Goal: Find specific page/section: Find specific page/section

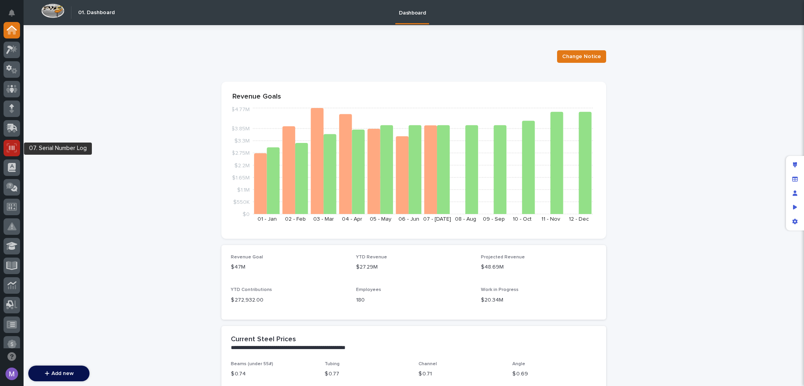
click at [20, 150] on div at bounding box center [12, 148] width 16 height 16
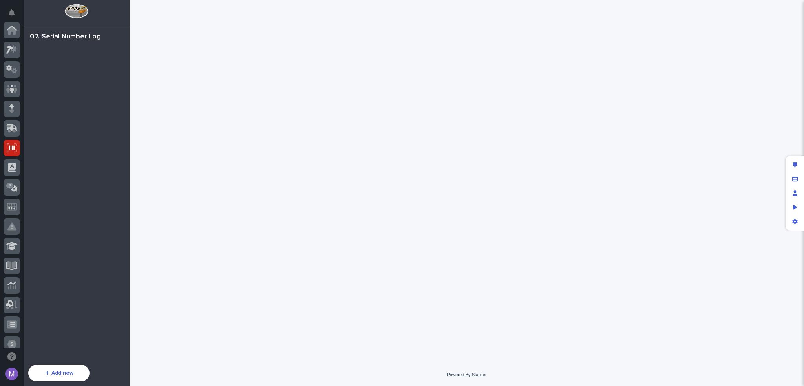
scroll to position [118, 0]
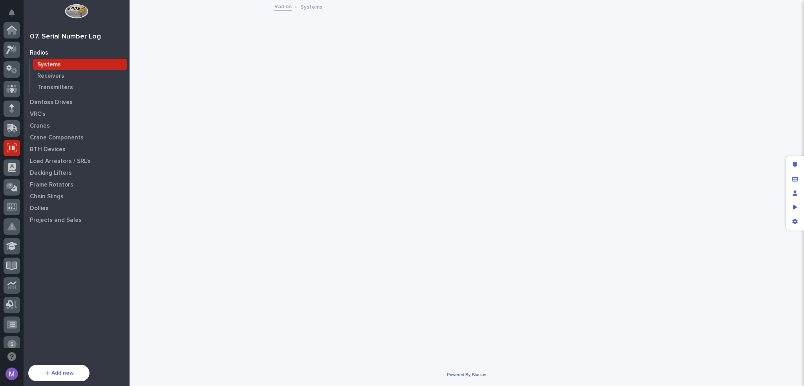
scroll to position [118, 0]
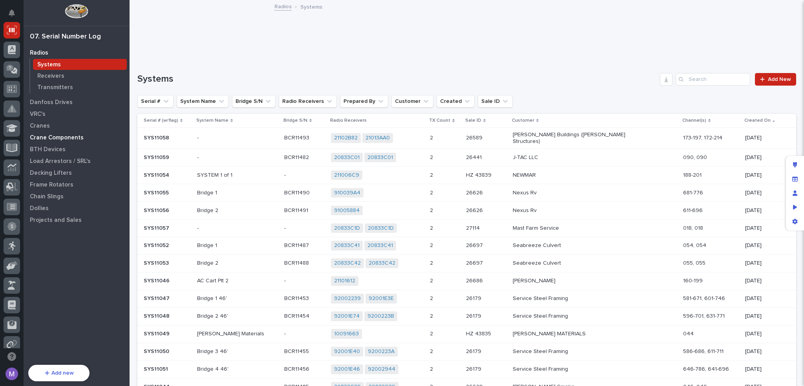
click at [60, 134] on div "Crane Components" at bounding box center [77, 137] width 102 height 11
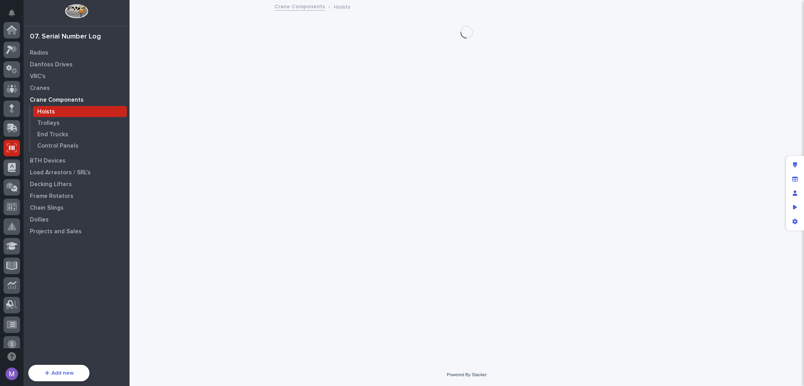
scroll to position [118, 0]
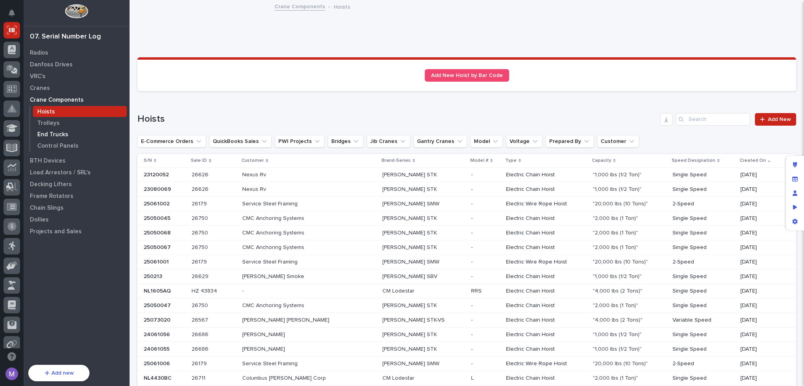
click at [51, 130] on div "End Trucks" at bounding box center [80, 134] width 94 height 11
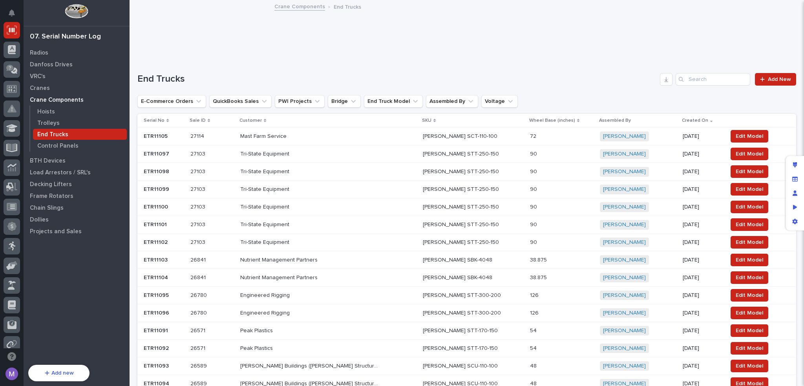
click at [371, 134] on p at bounding box center [308, 136] width 137 height 7
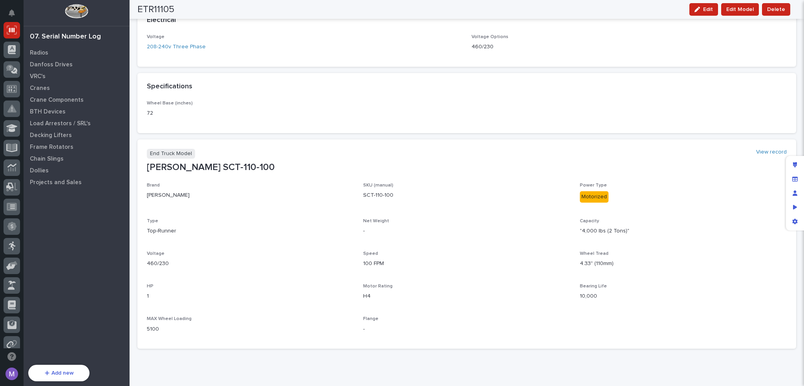
scroll to position [344, 0]
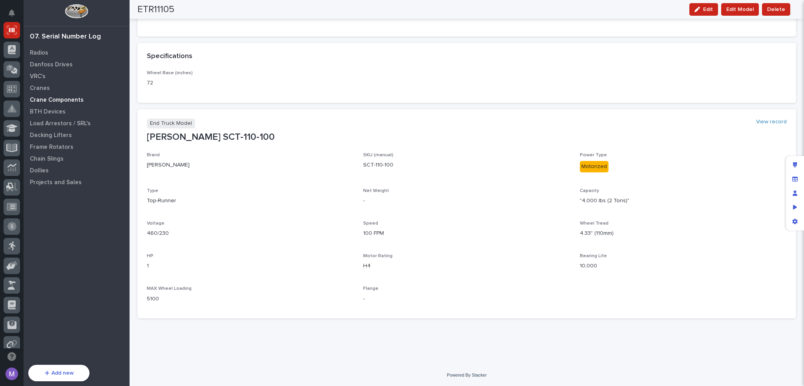
click at [53, 95] on div "Crane Components" at bounding box center [77, 99] width 102 height 11
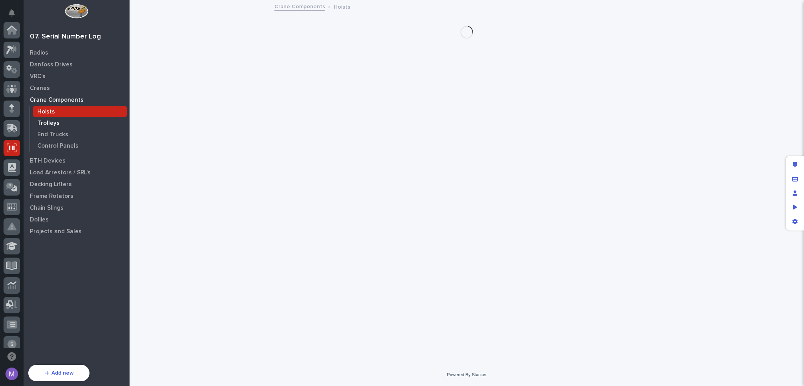
scroll to position [118, 0]
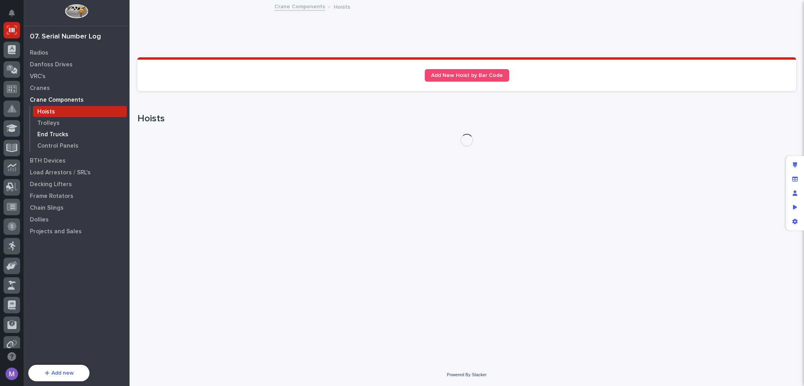
click at [63, 136] on p "End Trucks" at bounding box center [52, 134] width 31 height 7
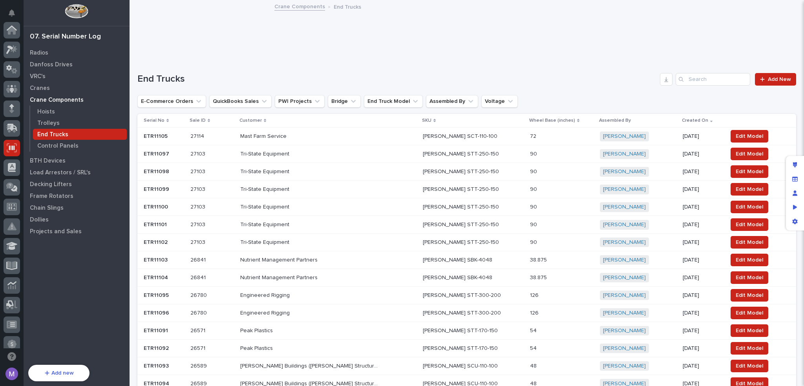
scroll to position [118, 0]
click at [762, 79] on div at bounding box center [764, 79] width 8 height 5
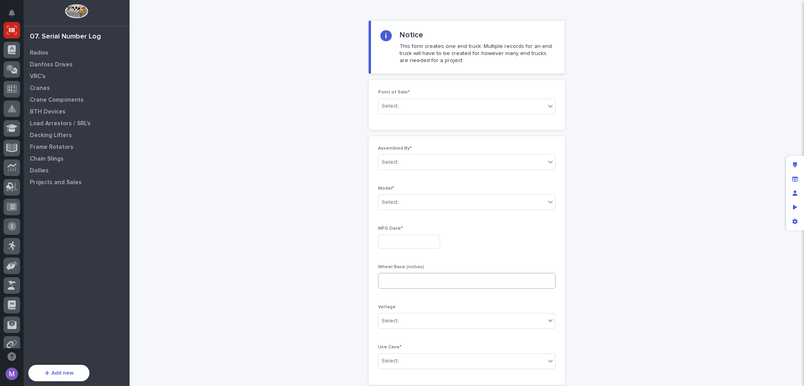
scroll to position [24, 0]
click at [793, 165] on icon "Edit layout" at bounding box center [795, 164] width 4 height 5
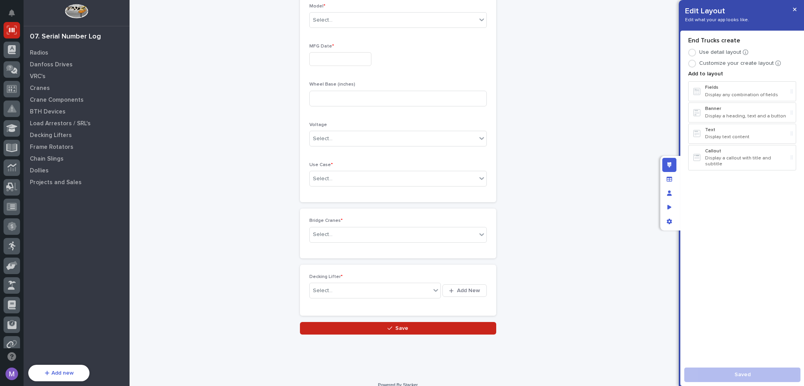
scroll to position [425, 0]
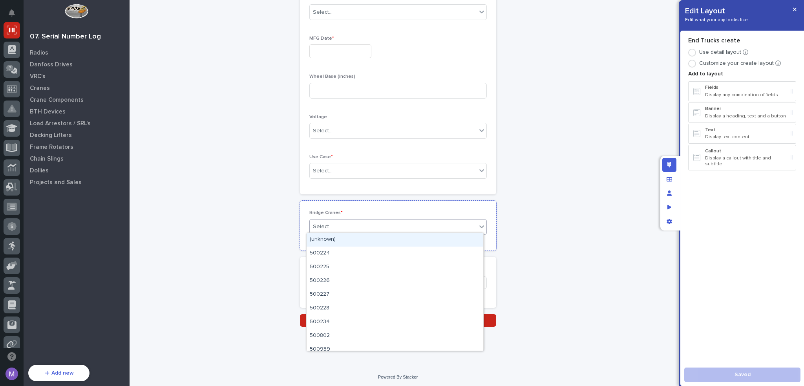
click at [391, 228] on div "Select..." at bounding box center [393, 226] width 167 height 13
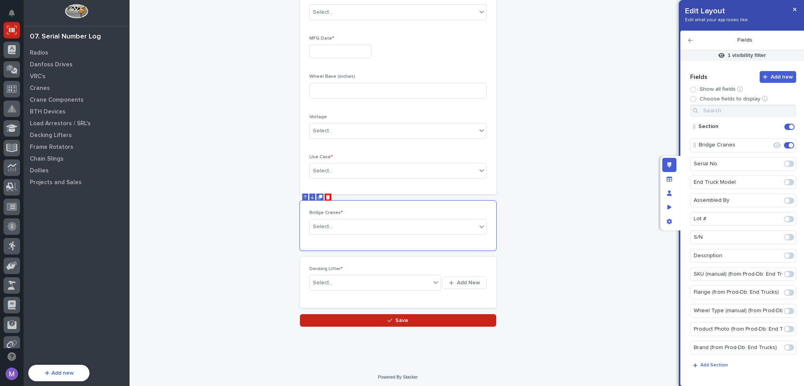
click at [672, 169] on div "Edit layout" at bounding box center [670, 165] width 14 height 14
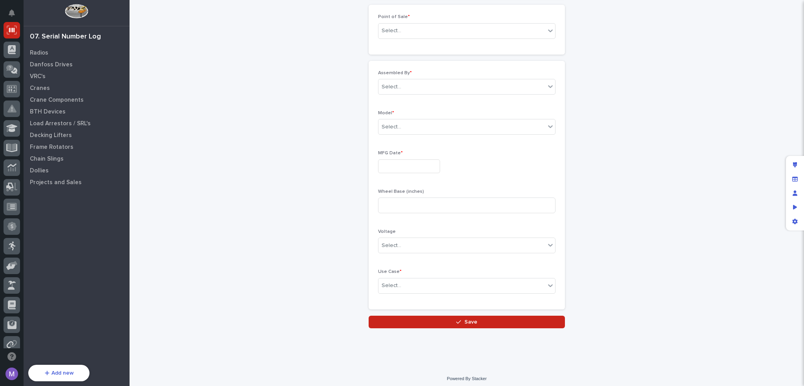
scroll to position [103, 0]
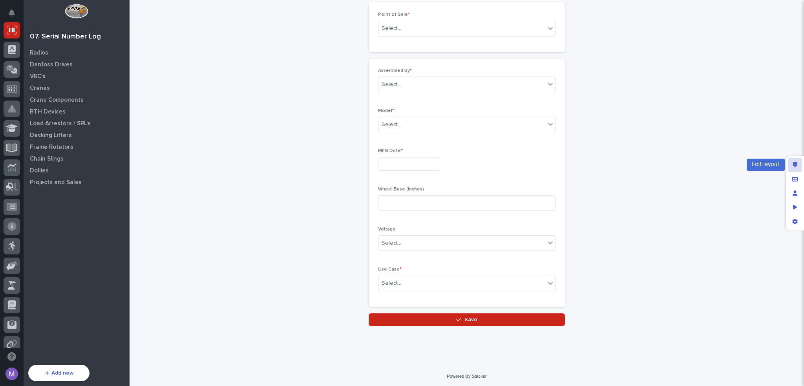
click at [789, 158] on div "Edit layout" at bounding box center [795, 165] width 14 height 14
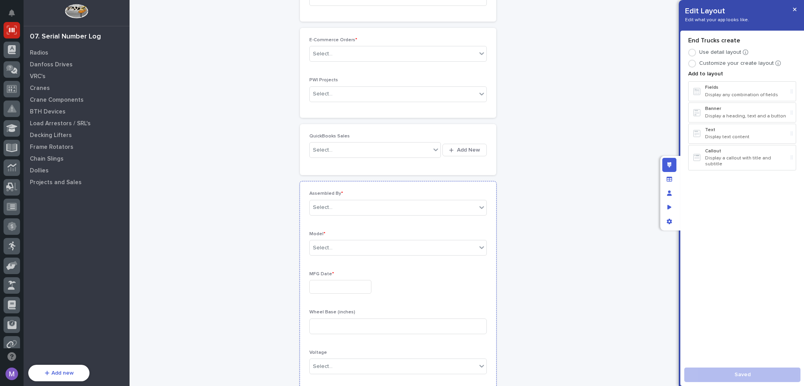
scroll to position [0, 0]
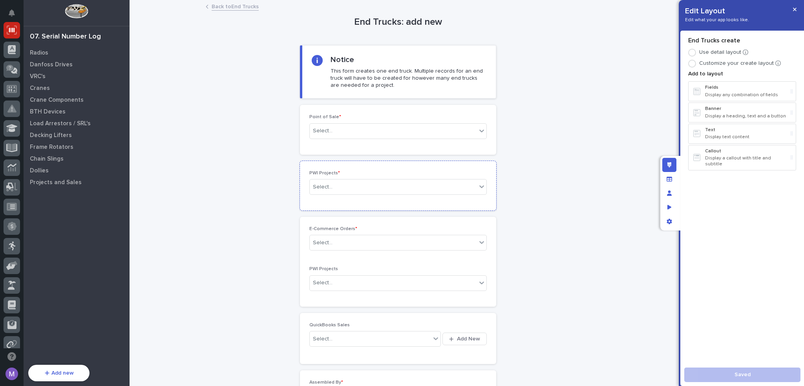
click at [407, 173] on p "PWI Projects *" at bounding box center [398, 172] width 178 height 5
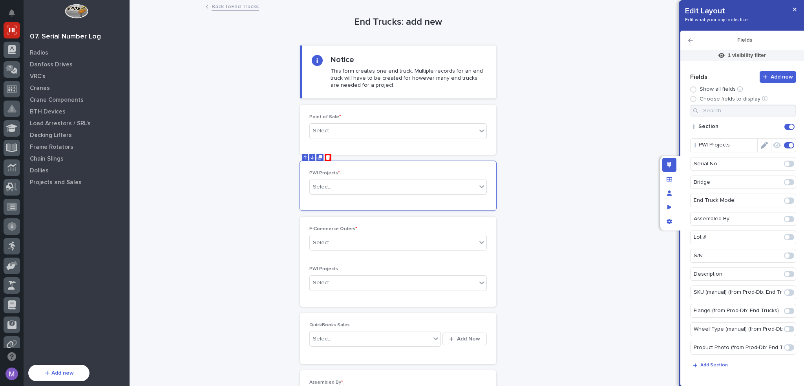
click at [763, 144] on icon "Edit" at bounding box center [764, 145] width 7 height 7
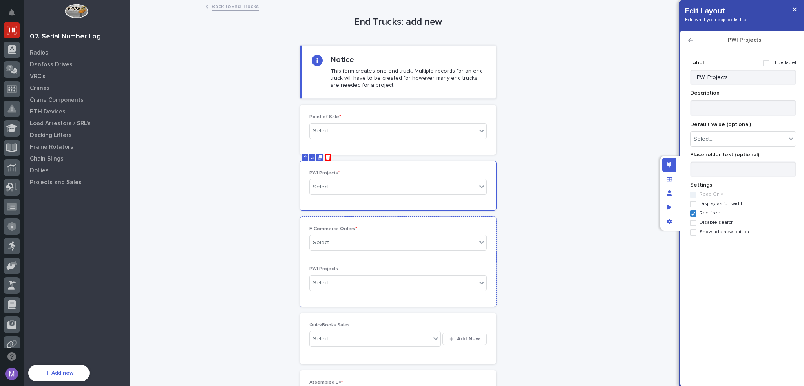
click at [435, 222] on div "E-Commerce Orders * Select... PWI Projects Select..." at bounding box center [398, 262] width 196 height 90
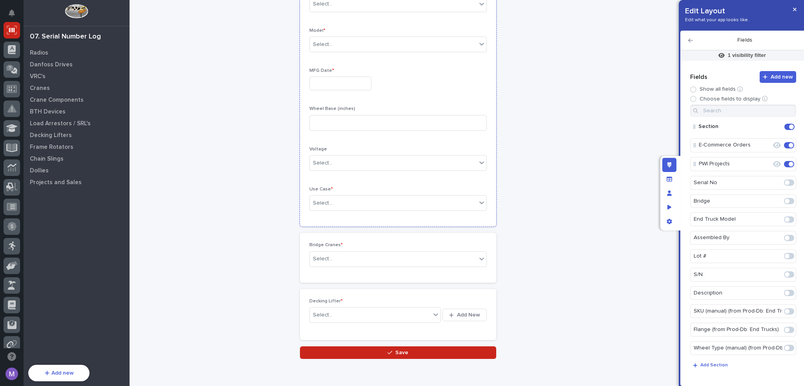
scroll to position [393, 0]
click at [401, 242] on p "Bridge Cranes *" at bounding box center [398, 244] width 178 height 5
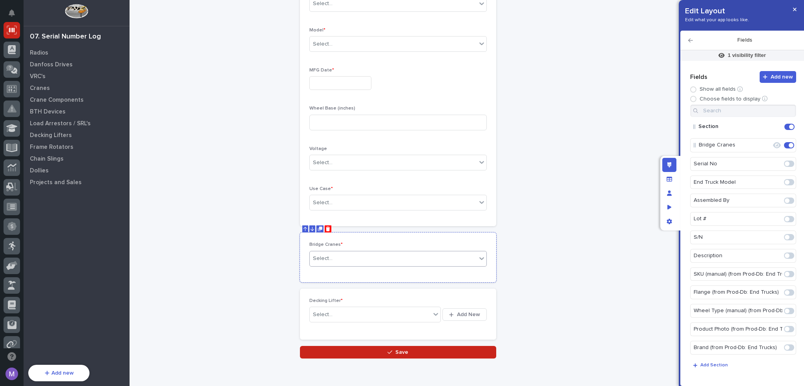
click at [405, 258] on div "Select..." at bounding box center [393, 258] width 167 height 13
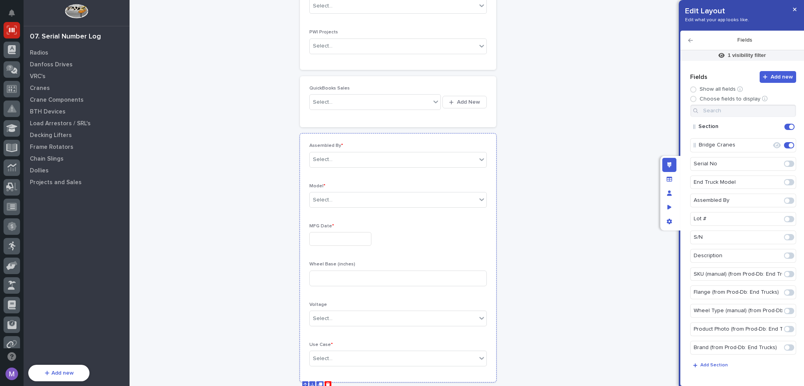
scroll to position [118, 0]
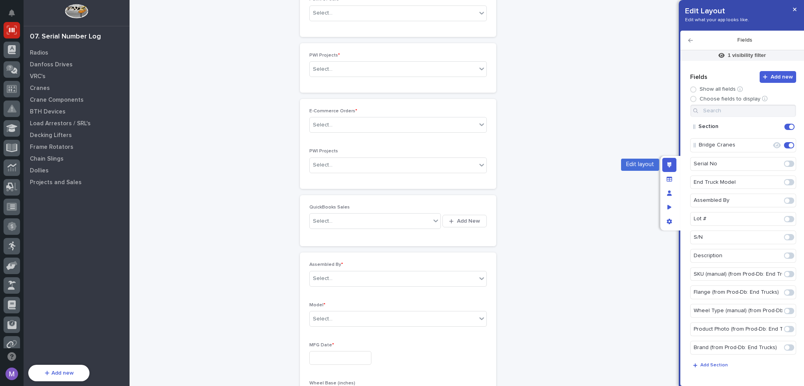
click at [668, 165] on icon "Edit layout" at bounding box center [670, 164] width 4 height 5
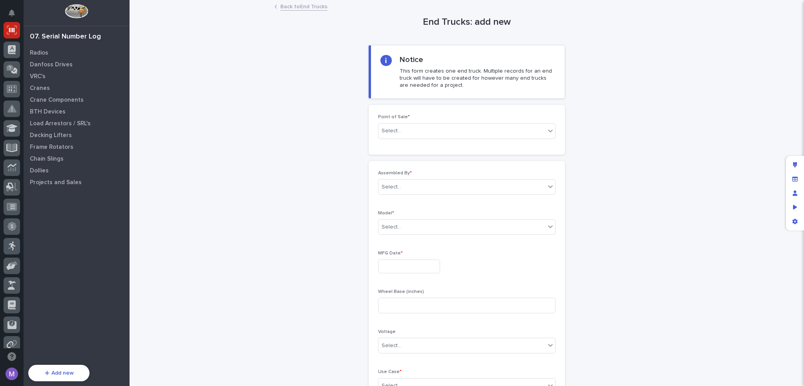
scroll to position [0, 0]
click at [311, 4] on link "Back to End Trucks" at bounding box center [303, 6] width 47 height 9
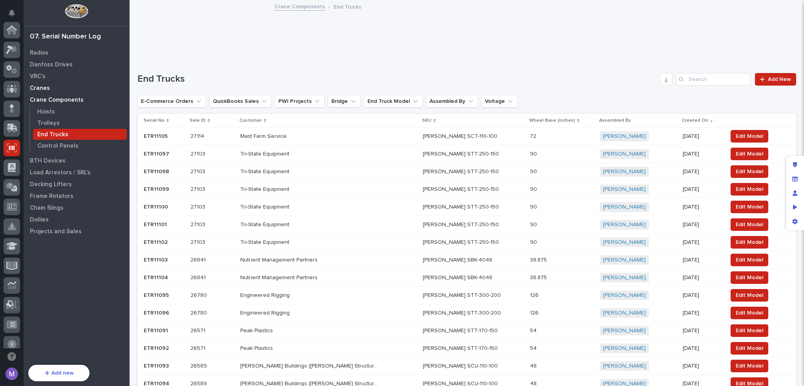
scroll to position [118, 0]
click at [53, 121] on p "Trolleys" at bounding box center [48, 123] width 22 height 7
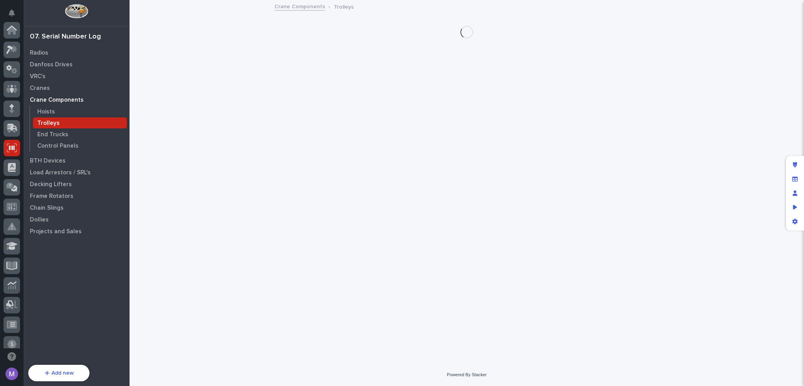
scroll to position [118, 0]
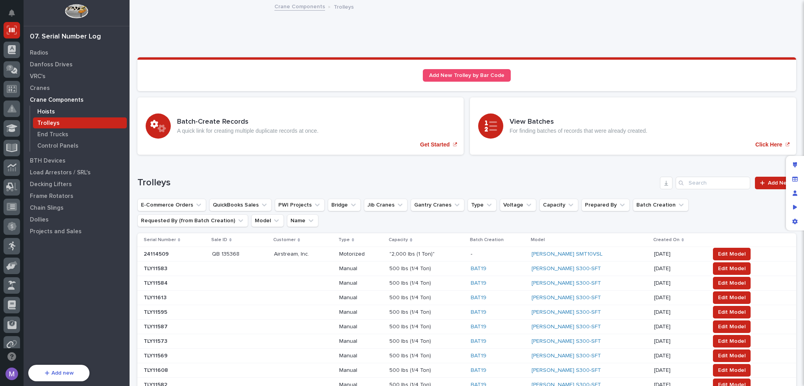
click at [59, 116] on div "Hoists" at bounding box center [80, 111] width 94 height 11
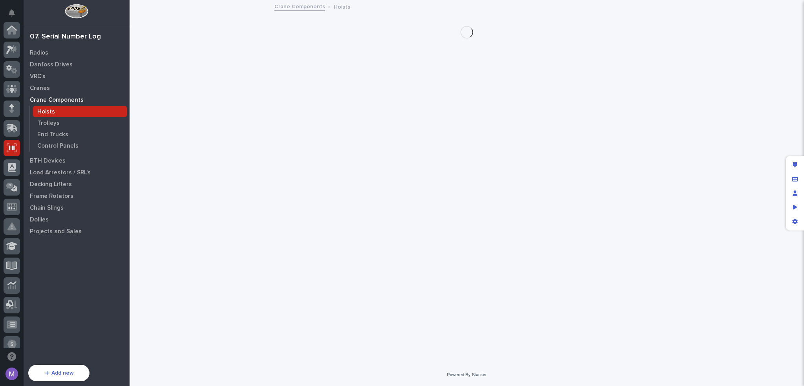
scroll to position [118, 0]
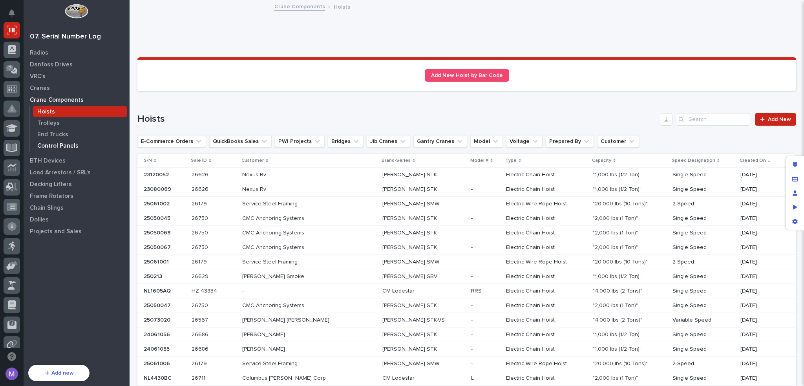
click at [59, 143] on p "Control Panels" at bounding box center [57, 146] width 41 height 7
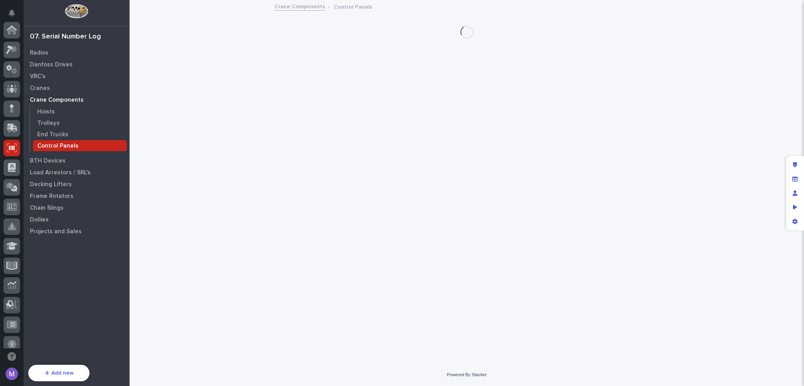
scroll to position [118, 0]
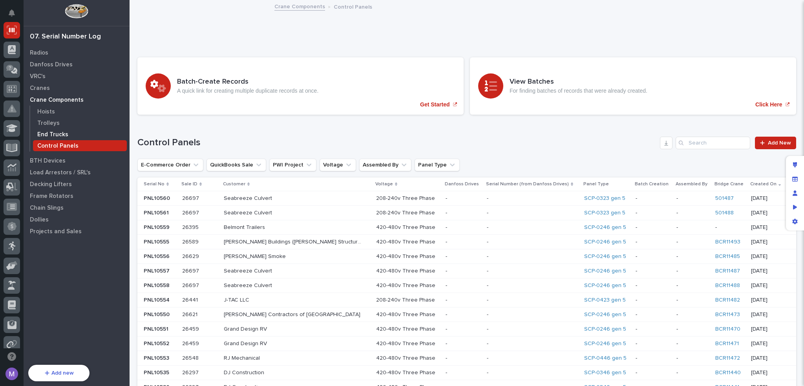
click at [56, 133] on p "End Trucks" at bounding box center [52, 134] width 31 height 7
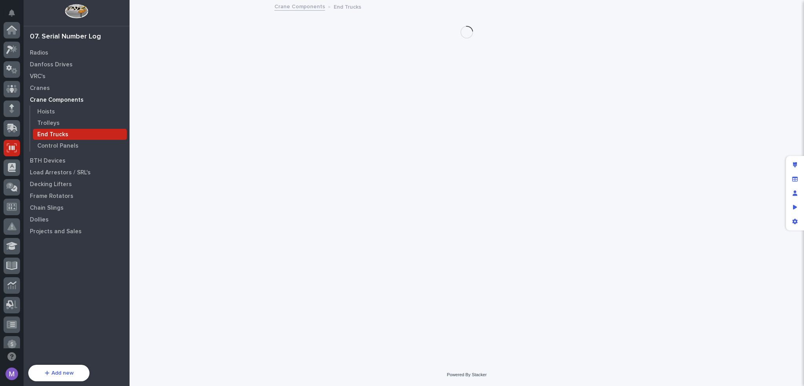
scroll to position [118, 0]
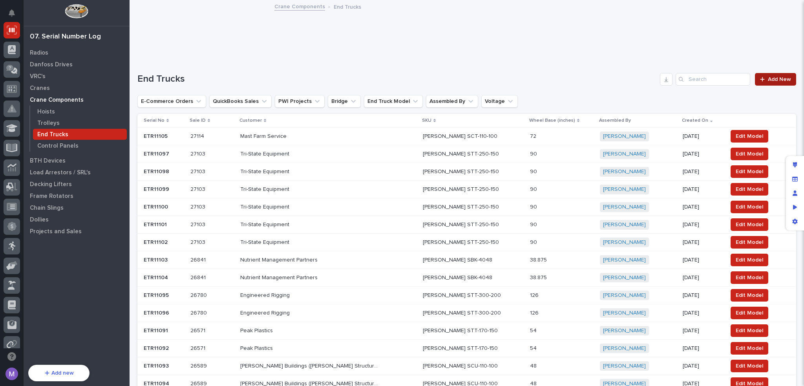
click at [770, 82] on link "Add New" at bounding box center [775, 79] width 41 height 13
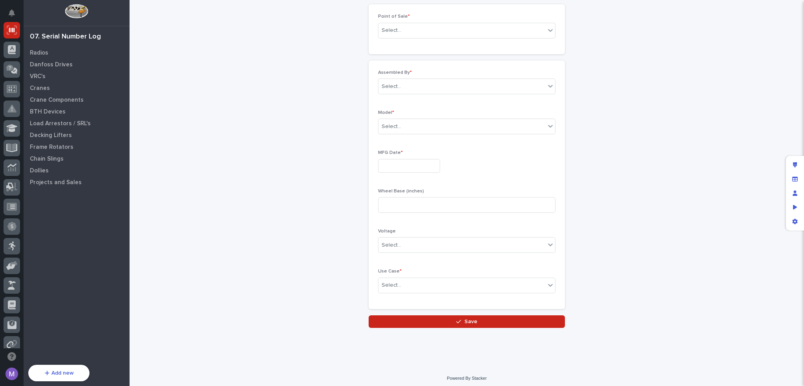
scroll to position [103, 0]
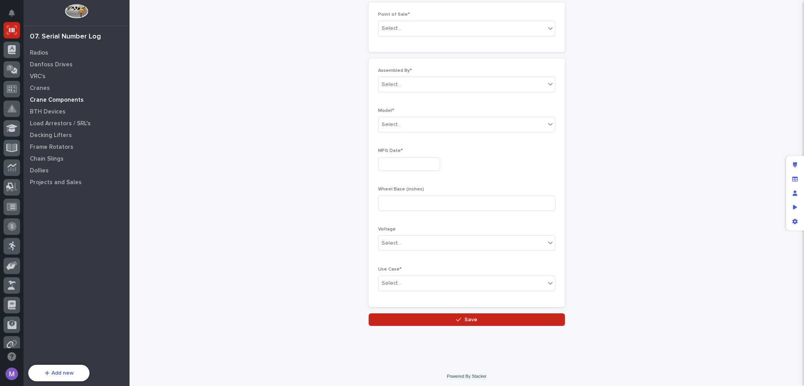
click at [75, 99] on p "Crane Components" at bounding box center [57, 100] width 54 height 7
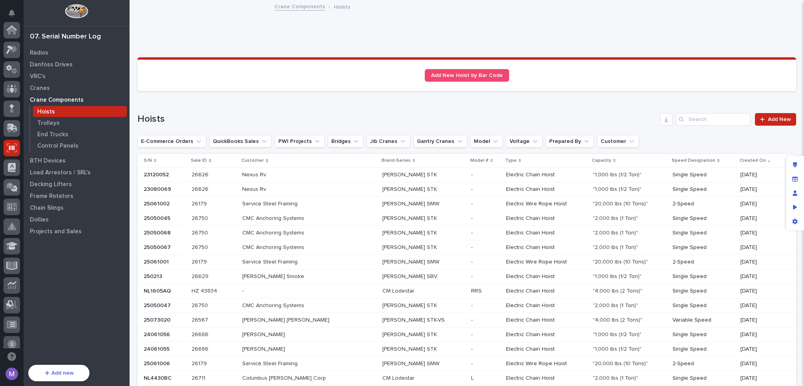
scroll to position [118, 0]
click at [61, 124] on div "Trolleys" at bounding box center [80, 122] width 94 height 11
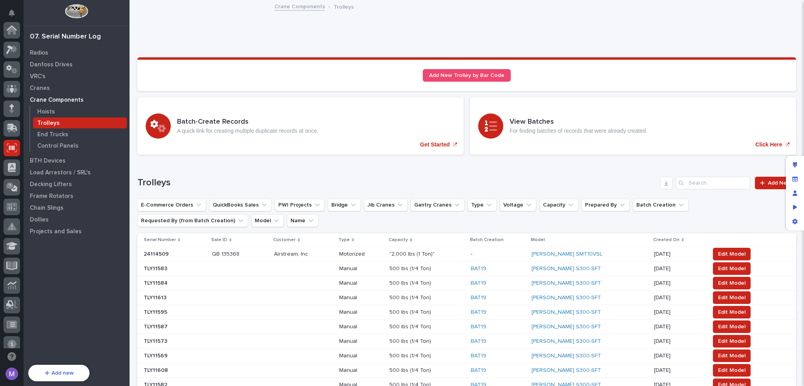
scroll to position [118, 0]
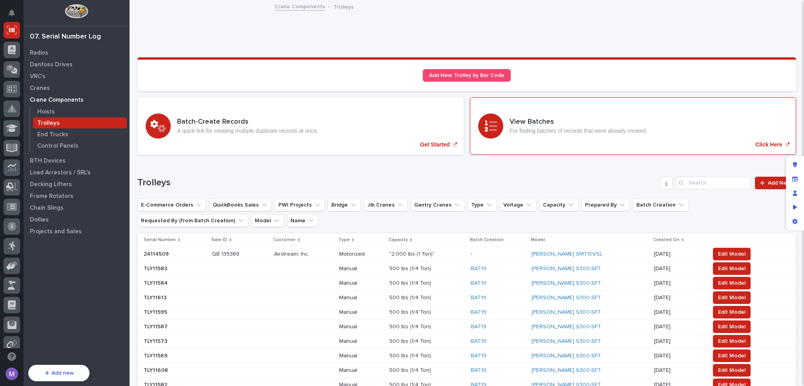
click at [588, 128] on p "For finding batches of records that were already created." at bounding box center [579, 131] width 138 height 7
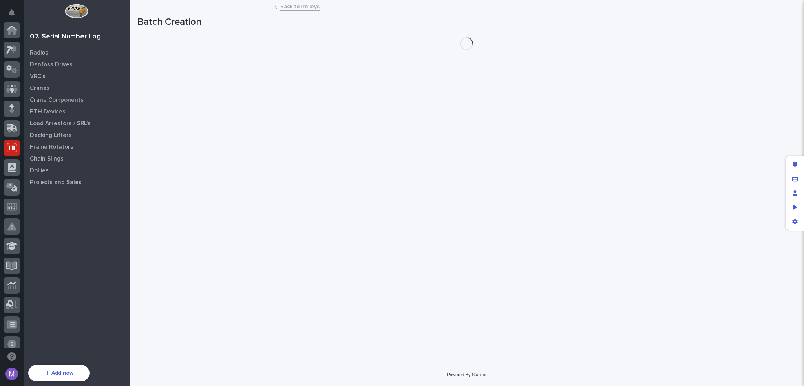
scroll to position [118, 0]
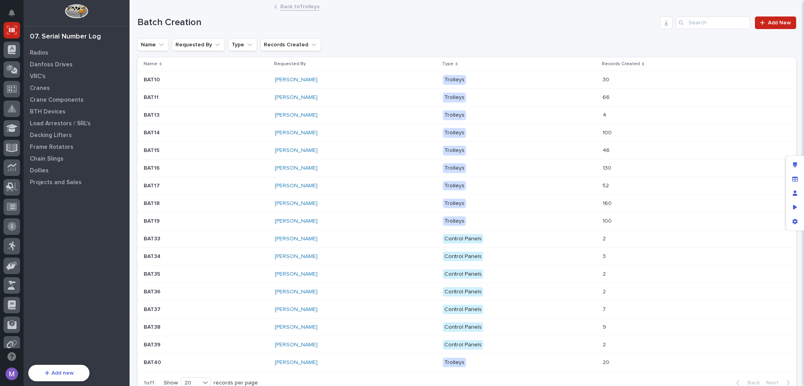
click at [379, 82] on div "[PERSON_NAME]" at bounding box center [343, 80] width 137 height 7
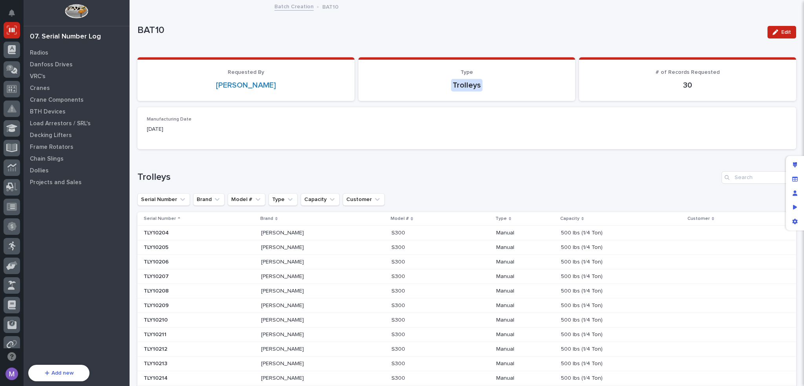
click at [300, 6] on link "Batch Creation" at bounding box center [294, 6] width 39 height 9
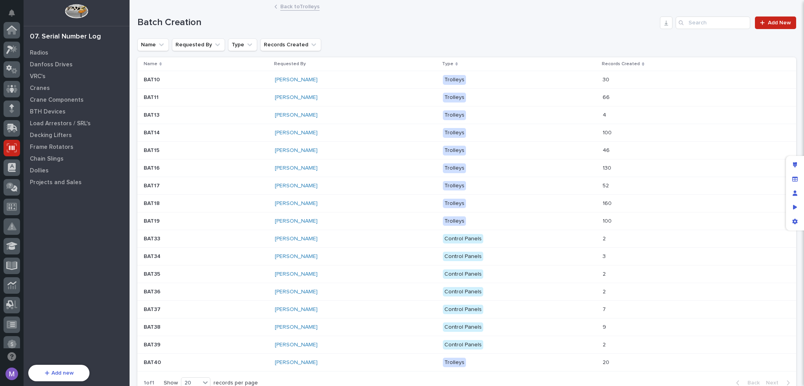
scroll to position [118, 0]
click at [57, 97] on p "Crane Components" at bounding box center [57, 100] width 54 height 7
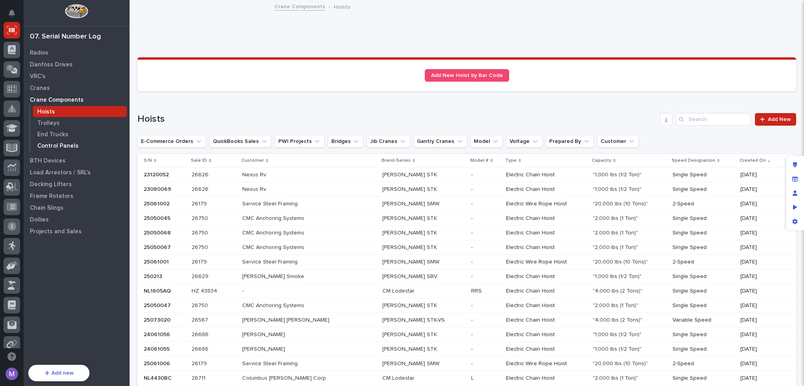
click at [61, 147] on p "Control Panels" at bounding box center [57, 146] width 41 height 7
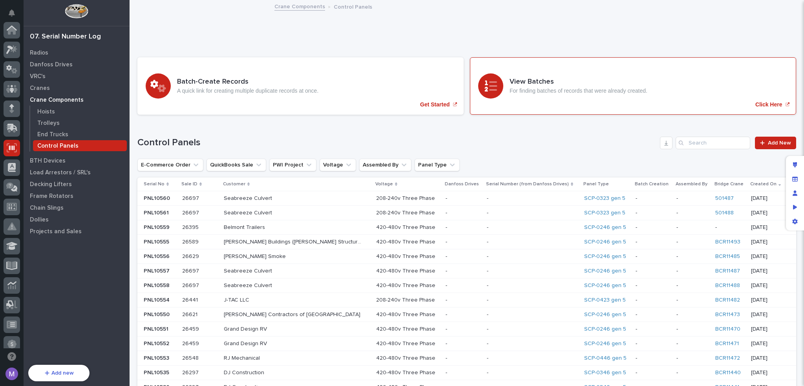
scroll to position [118, 0]
click at [320, 86] on div "Batch-Create Records A quick link for creating multiple duplicate records at on…" at bounding box center [300, 85] width 326 height 57
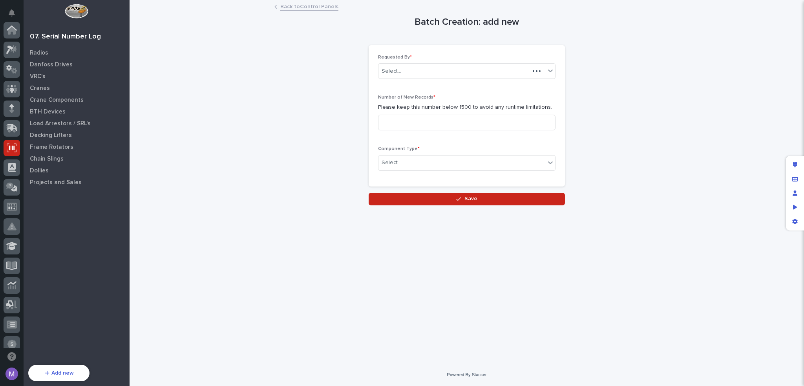
scroll to position [118, 0]
click at [452, 123] on input at bounding box center [467, 123] width 178 height 16
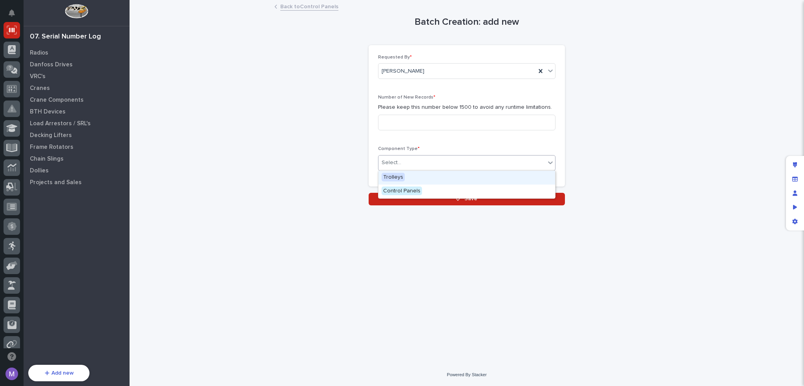
click at [456, 167] on div "Select..." at bounding box center [462, 162] width 167 height 13
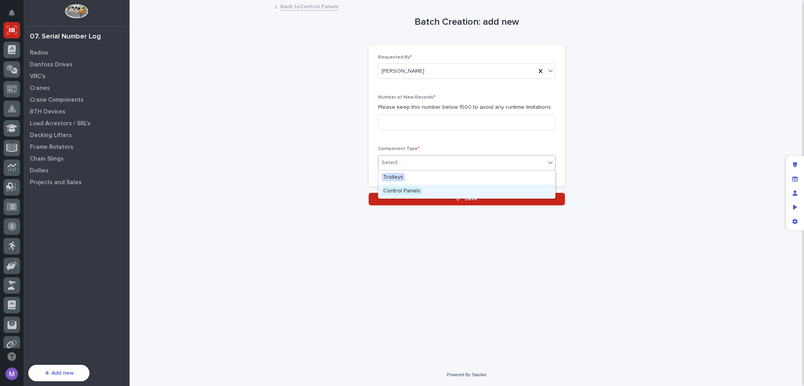
click at [435, 187] on div "Control Panels" at bounding box center [467, 192] width 177 height 14
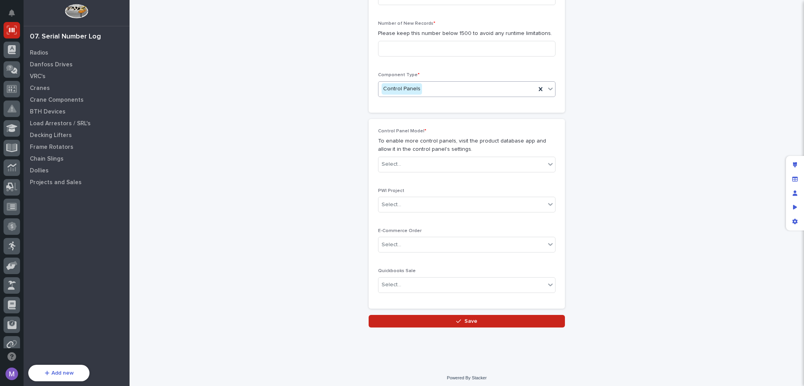
scroll to position [75, 0]
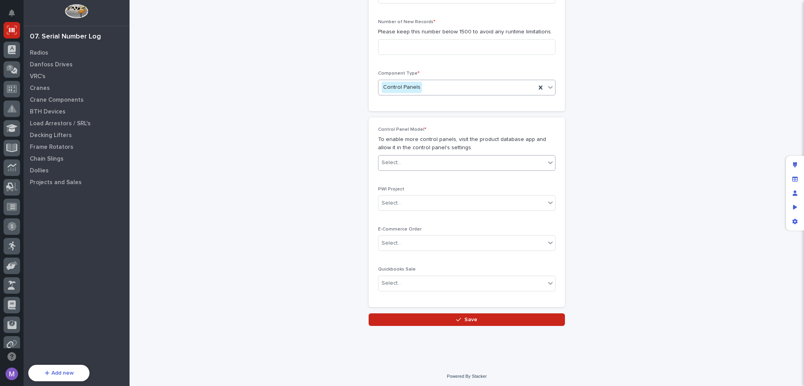
click at [453, 162] on div "Select..." at bounding box center [462, 162] width 167 height 13
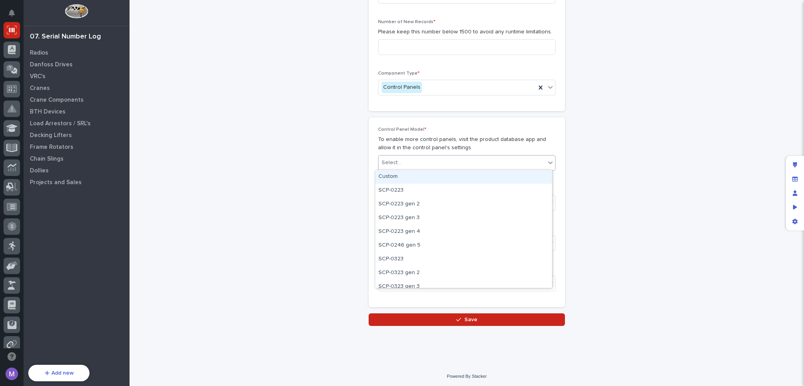
click at [614, 157] on div "Batch Creation: add new Loading... Saving… Loading... Saving… Loading... Saving…" at bounding box center [466, 125] width 659 height 401
click at [457, 204] on div "Select..." at bounding box center [462, 203] width 167 height 13
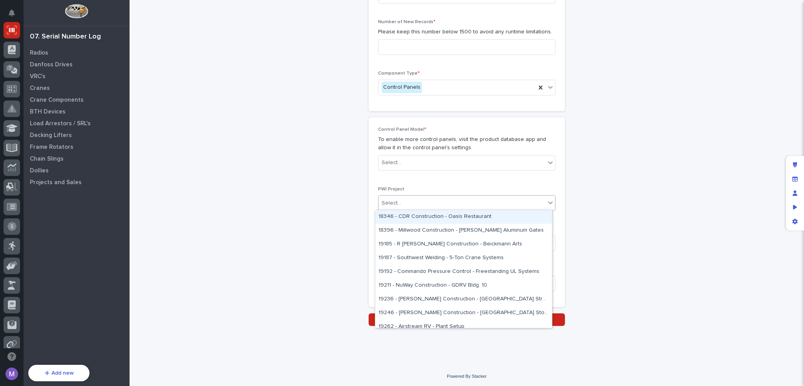
click at [614, 181] on div "Batch Creation: add new Loading... Saving… Loading... Saving… Loading... Saving…" at bounding box center [466, 125] width 659 height 401
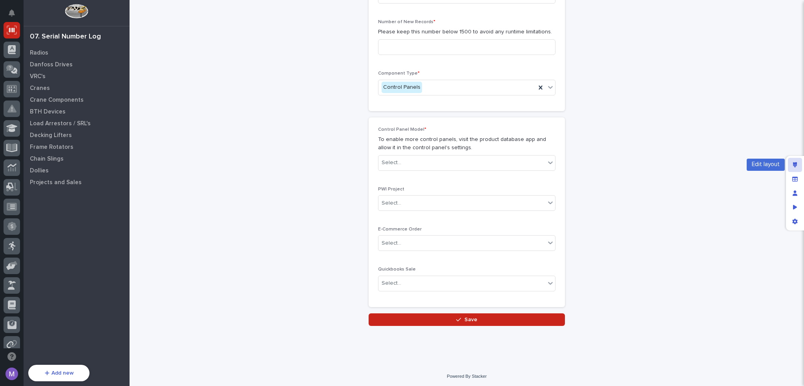
click at [801, 166] on div "Edit layout" at bounding box center [795, 165] width 14 height 14
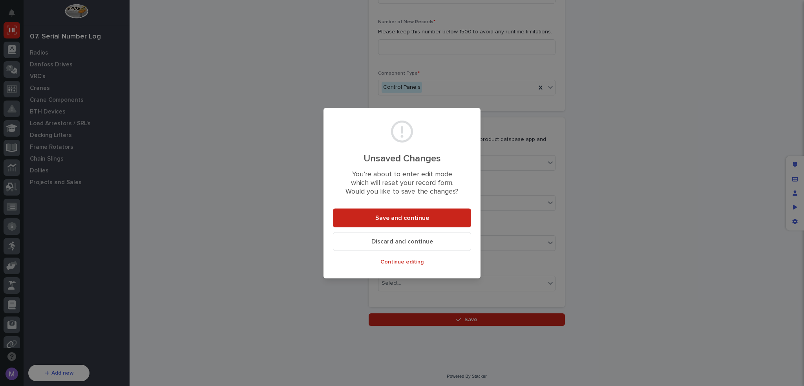
click at [421, 244] on span "Discard and continue" at bounding box center [403, 242] width 62 height 8
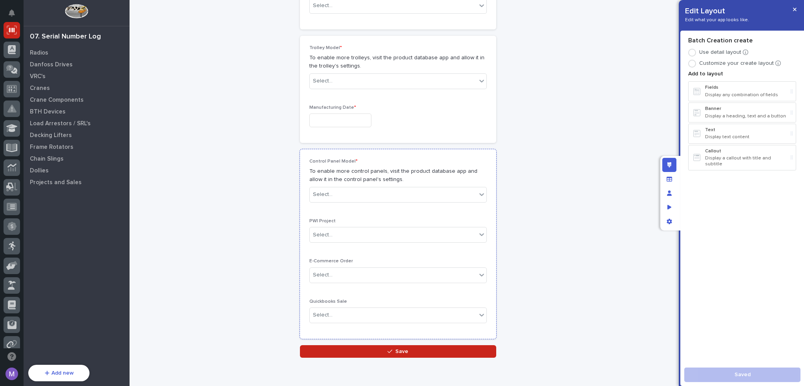
scroll to position [110, 0]
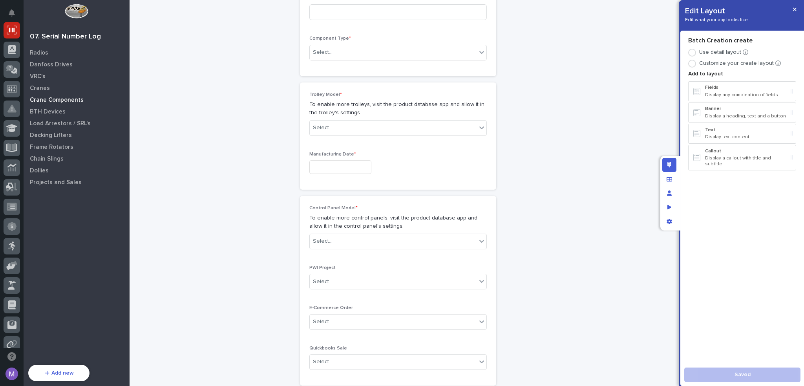
click at [46, 101] on p "Crane Components" at bounding box center [57, 100] width 54 height 7
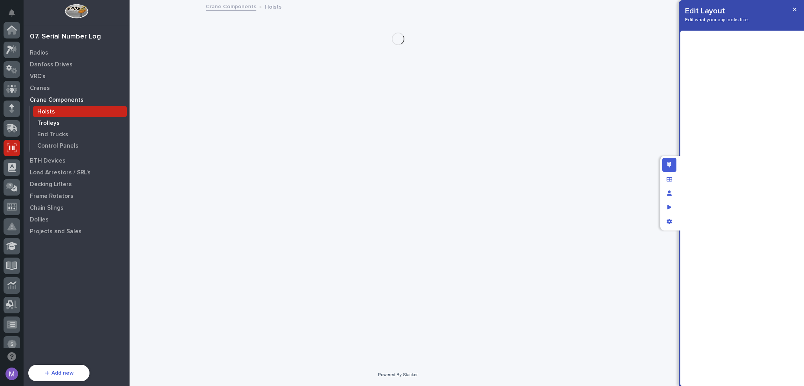
scroll to position [118, 0]
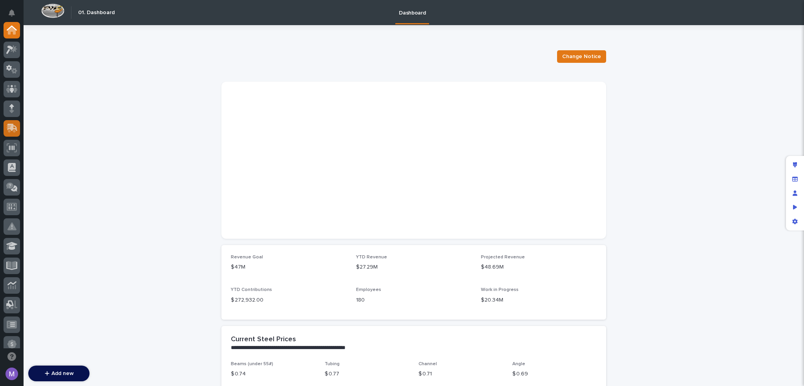
click at [9, 134] on div at bounding box center [12, 128] width 16 height 16
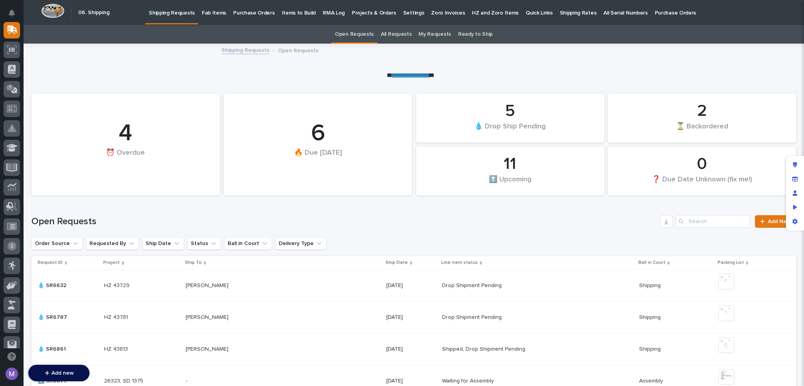
click at [202, 12] on p "Fab Items" at bounding box center [214, 8] width 24 height 16
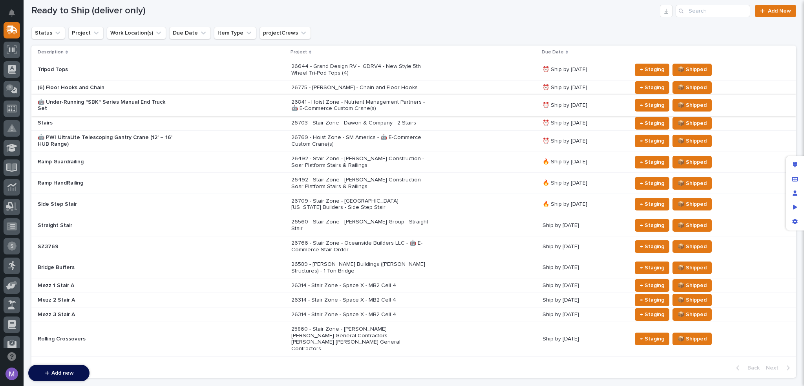
scroll to position [157, 0]
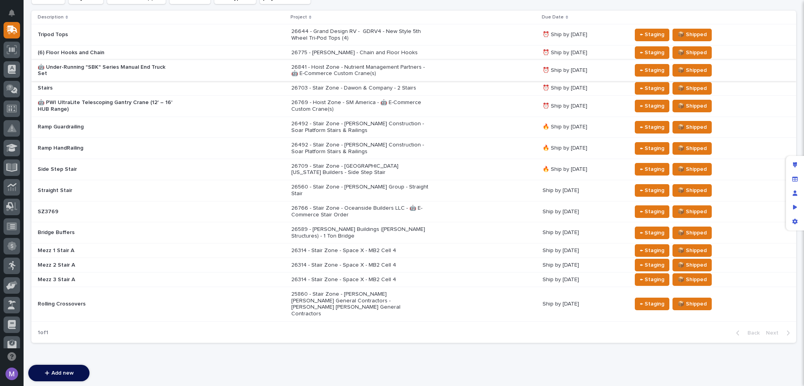
click at [245, 185] on div "Straight Stair" at bounding box center [161, 190] width 247 height 13
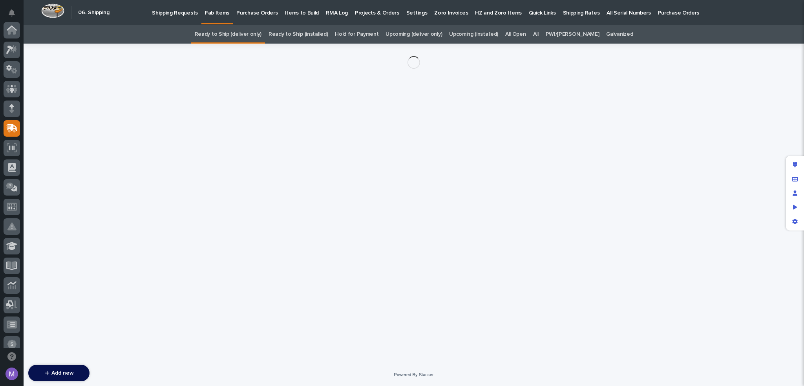
scroll to position [98, 0]
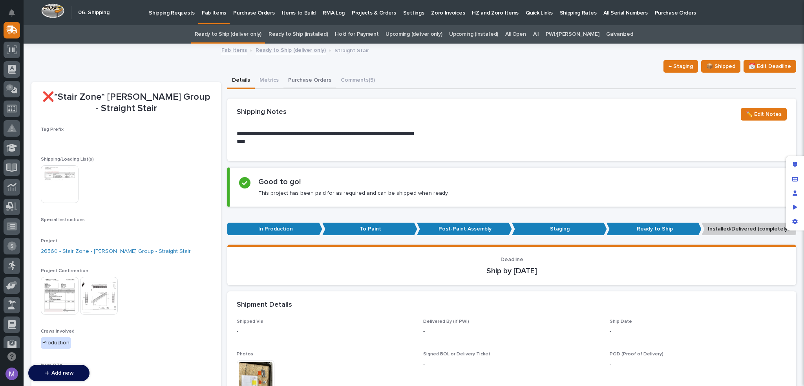
click at [300, 78] on button "Purchase Orders" at bounding box center [310, 81] width 53 height 16
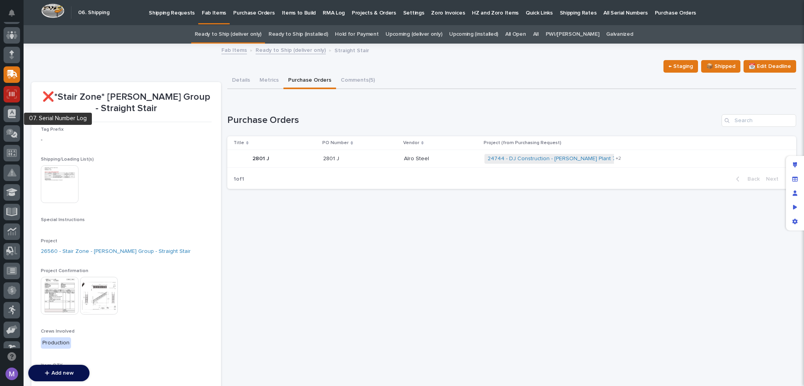
scroll to position [20, 0]
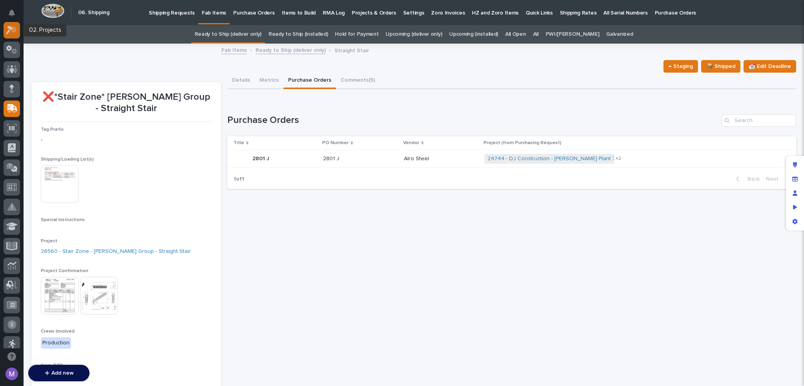
click at [13, 33] on icon at bounding box center [11, 30] width 11 height 9
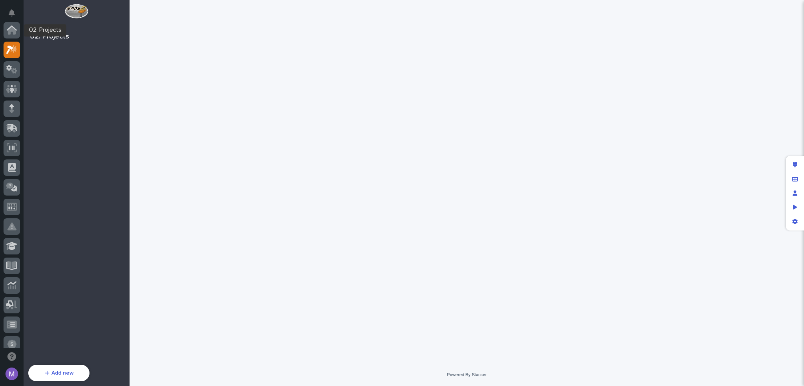
scroll to position [20, 0]
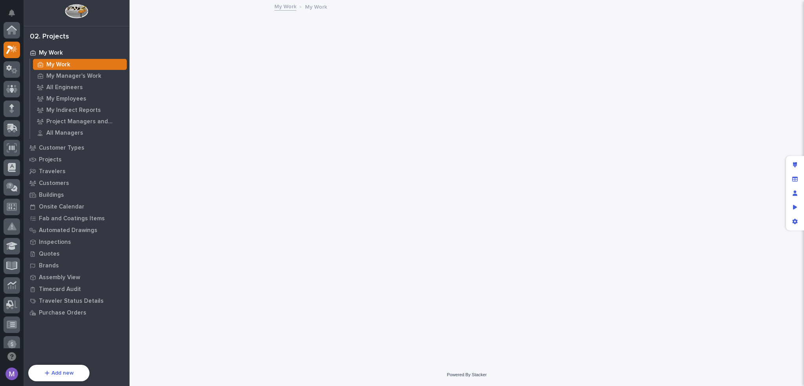
scroll to position [20, 0]
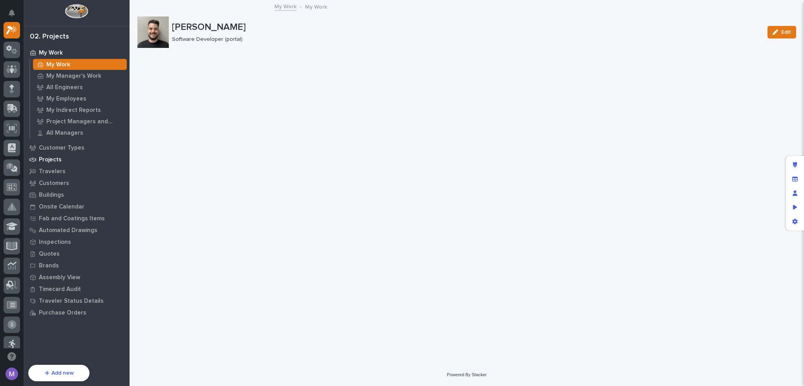
click at [56, 158] on p "Projects" at bounding box center [50, 159] width 23 height 7
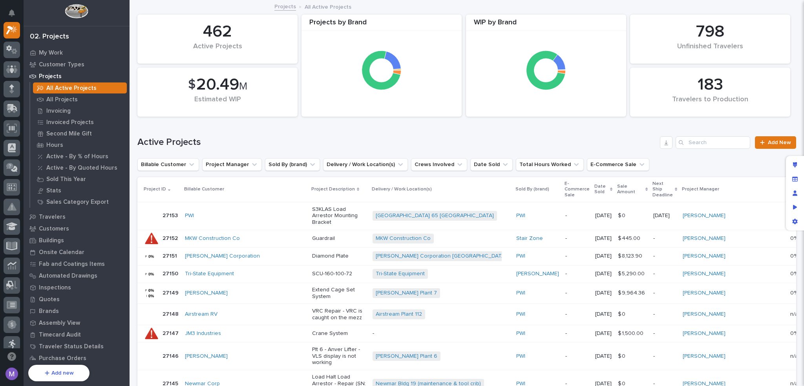
scroll to position [20, 0]
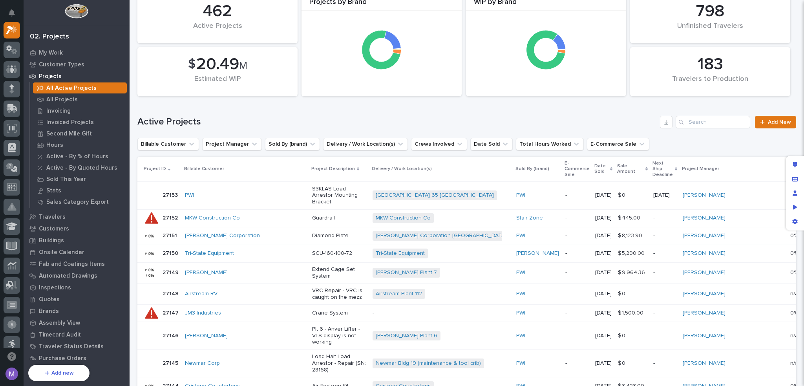
click at [609, 130] on div "Active Projects Add New" at bounding box center [466, 119] width 659 height 38
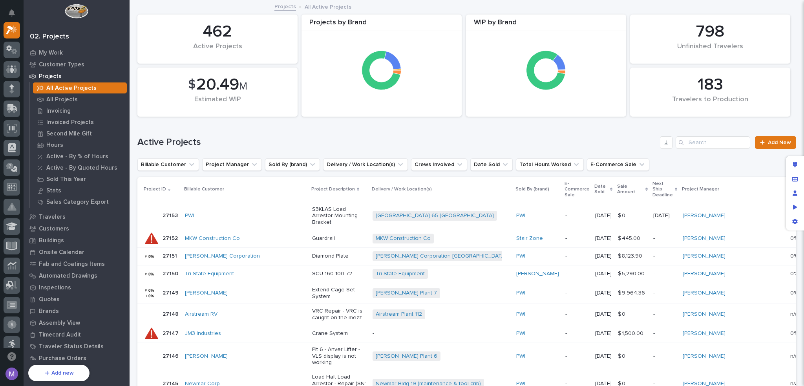
click at [767, 4] on div "Projects All Active Projects" at bounding box center [467, 7] width 675 height 11
click at [63, 216] on div "Travelers" at bounding box center [77, 216] width 102 height 11
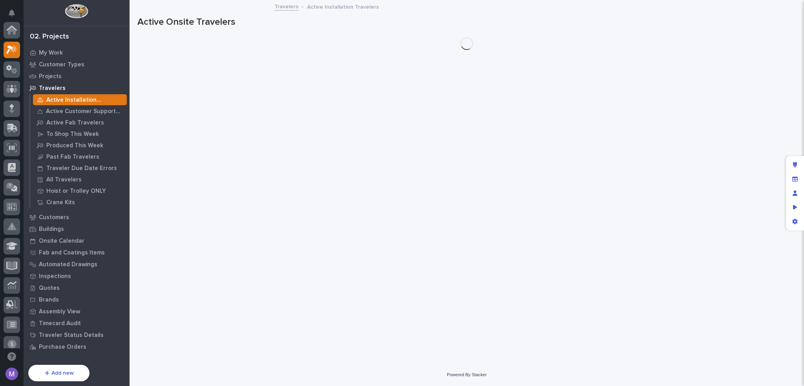
scroll to position [20, 0]
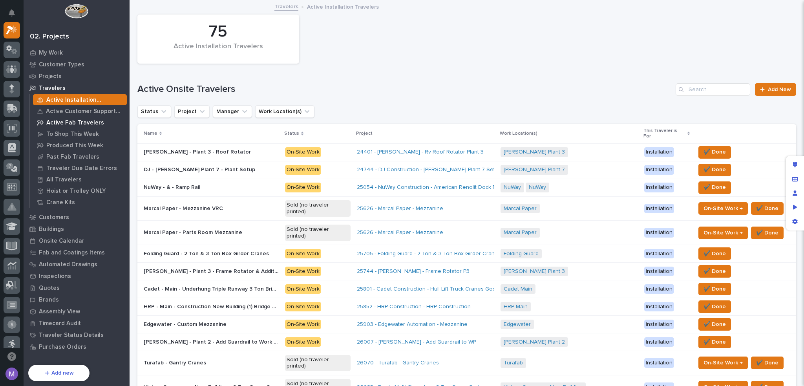
click at [80, 124] on p "Active Fab Travelers" at bounding box center [75, 122] width 58 height 7
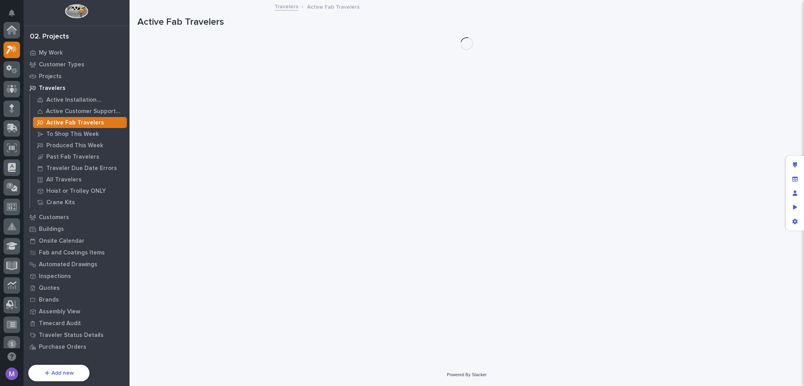
scroll to position [20, 0]
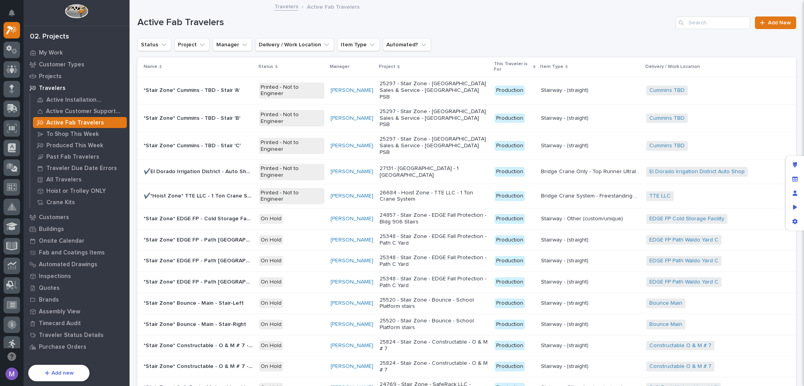
click at [472, 212] on p "24857 - Stair Zone - EDGE Fall Protection - Bldg 906 Stairs" at bounding box center [434, 218] width 109 height 13
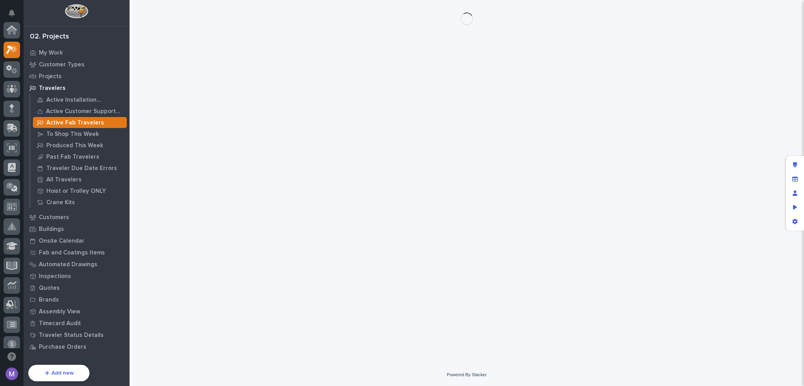
scroll to position [20, 0]
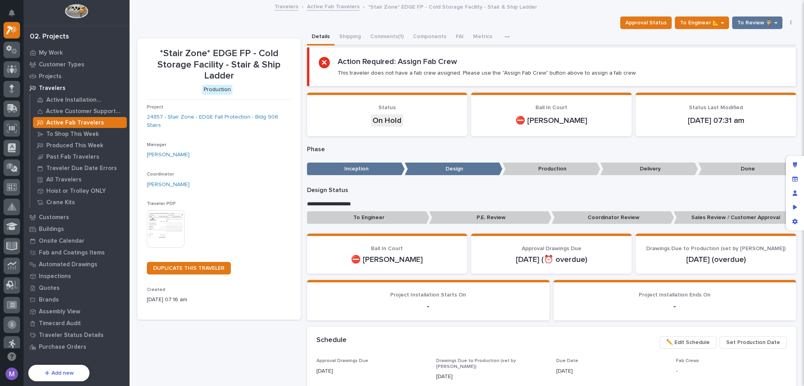
click at [86, 122] on p "Active Fab Travelers" at bounding box center [75, 122] width 58 height 7
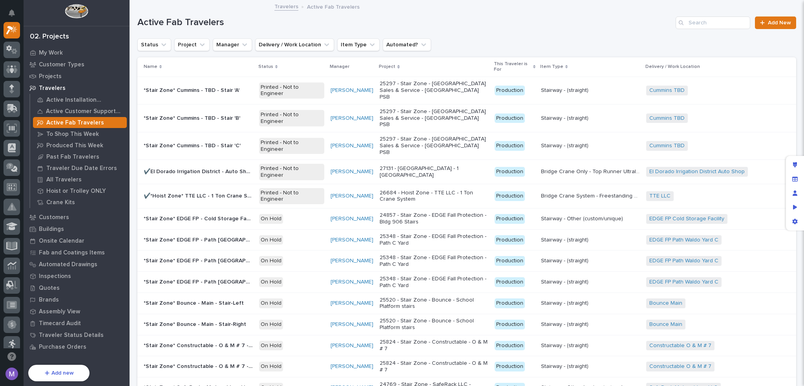
click at [428, 23] on h1 "Active Fab Travelers" at bounding box center [404, 22] width 535 height 11
click at [438, 83] on p "25297 - Stair Zone - Cummins Sales & Service - Westchester PSB" at bounding box center [434, 91] width 109 height 20
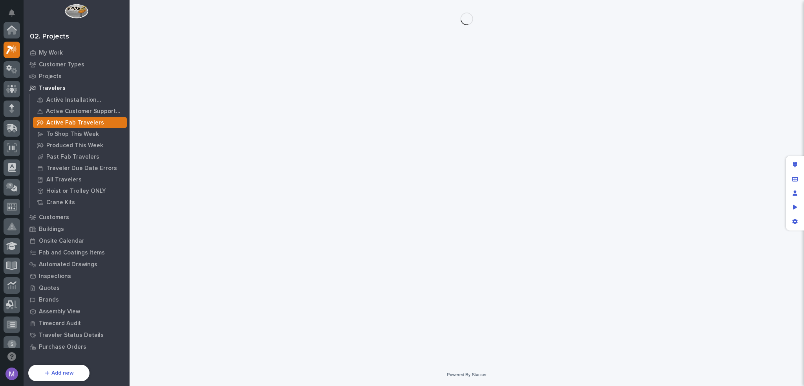
scroll to position [20, 0]
